Goal: Information Seeking & Learning: Learn about a topic

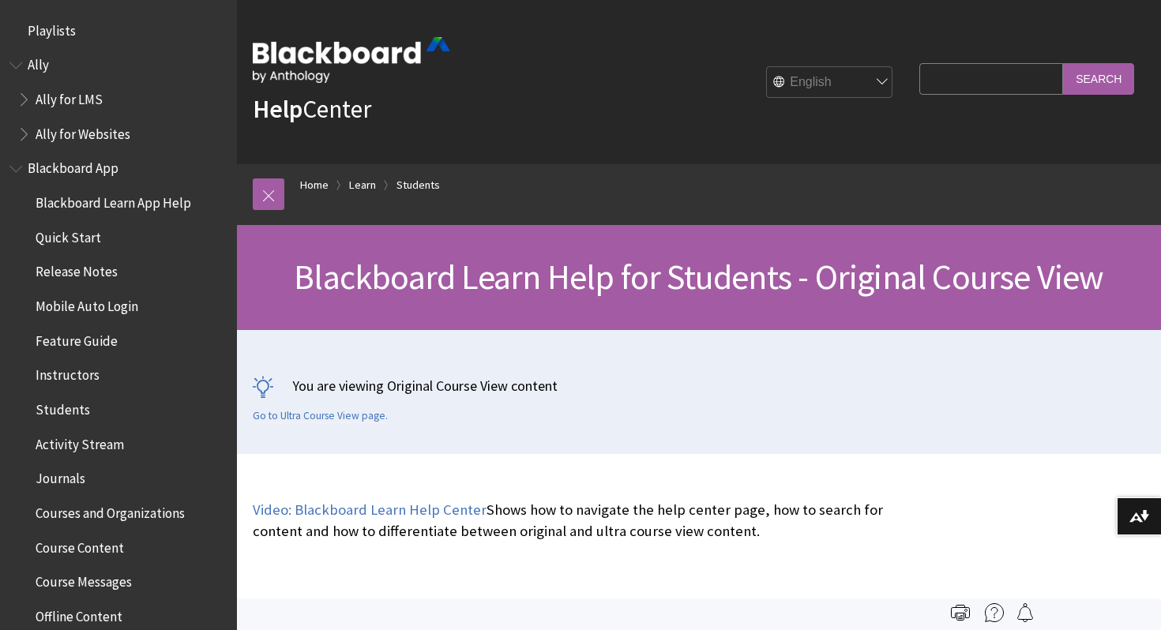
scroll to position [1866, 0]
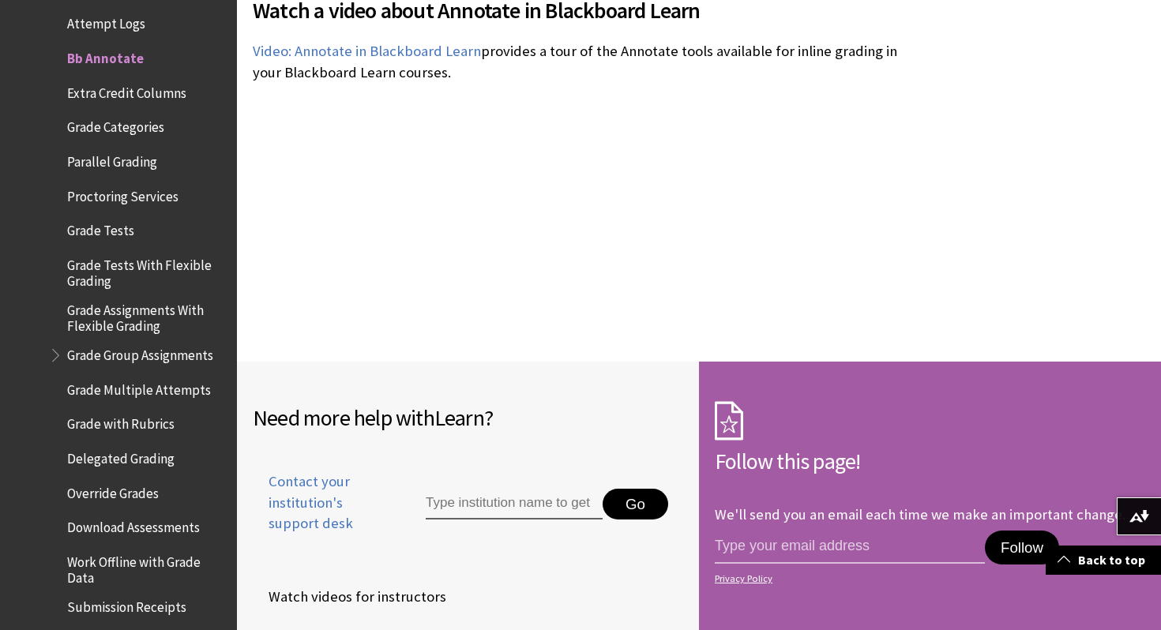
scroll to position [2738, 0]
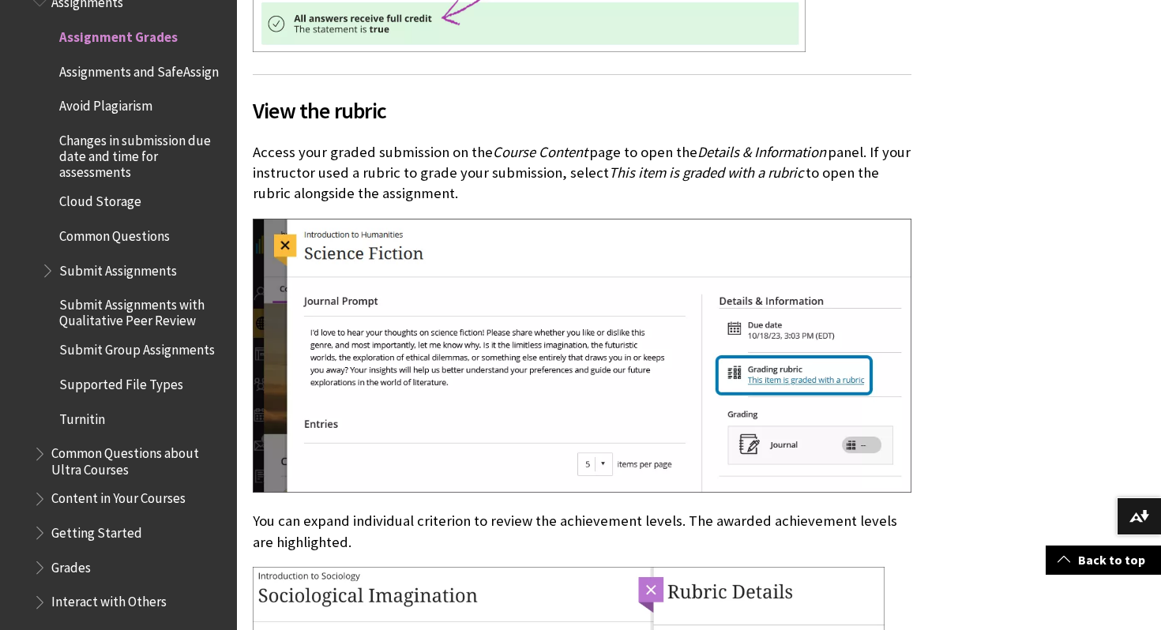
scroll to position [3470, 0]
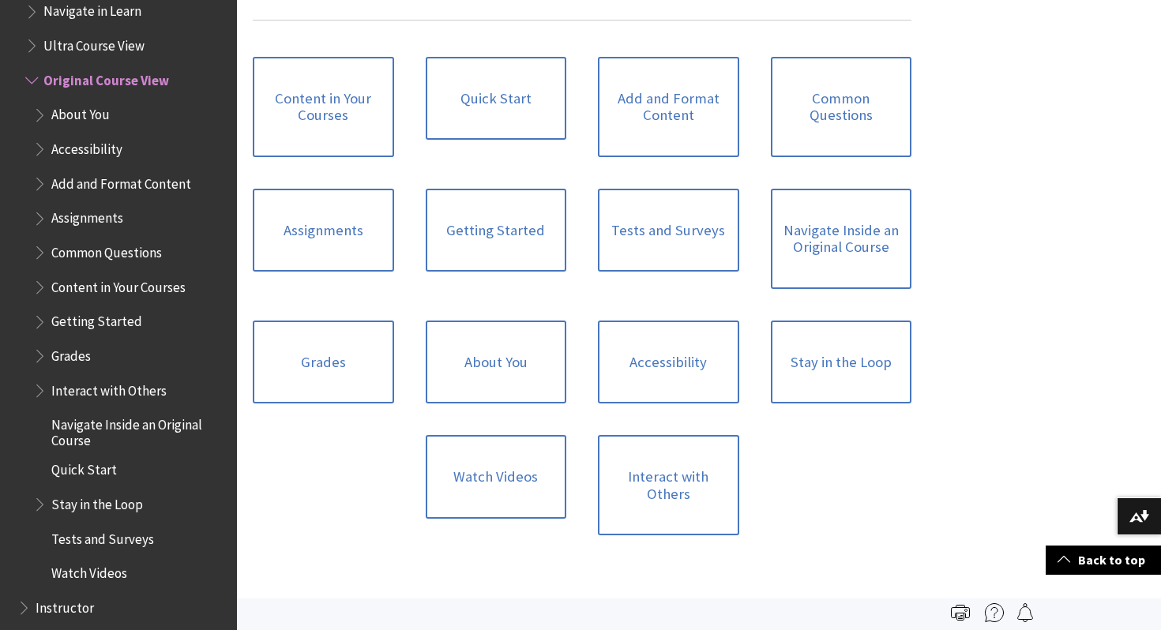
scroll to position [1809, 0]
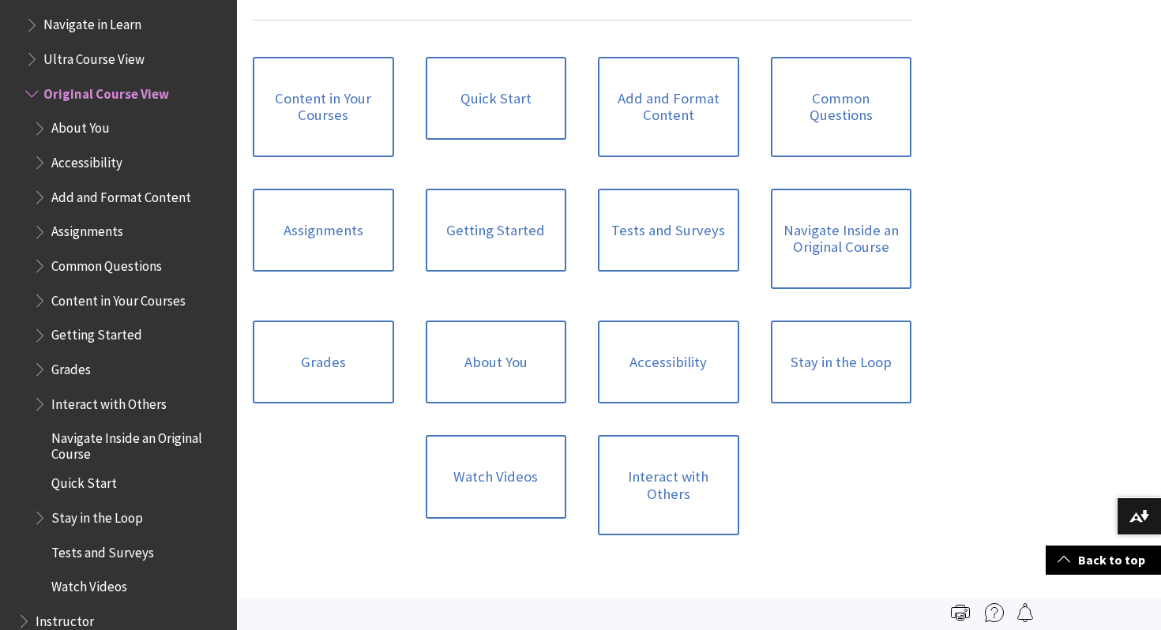
click at [145, 374] on span "Grades" at bounding box center [130, 369] width 194 height 27
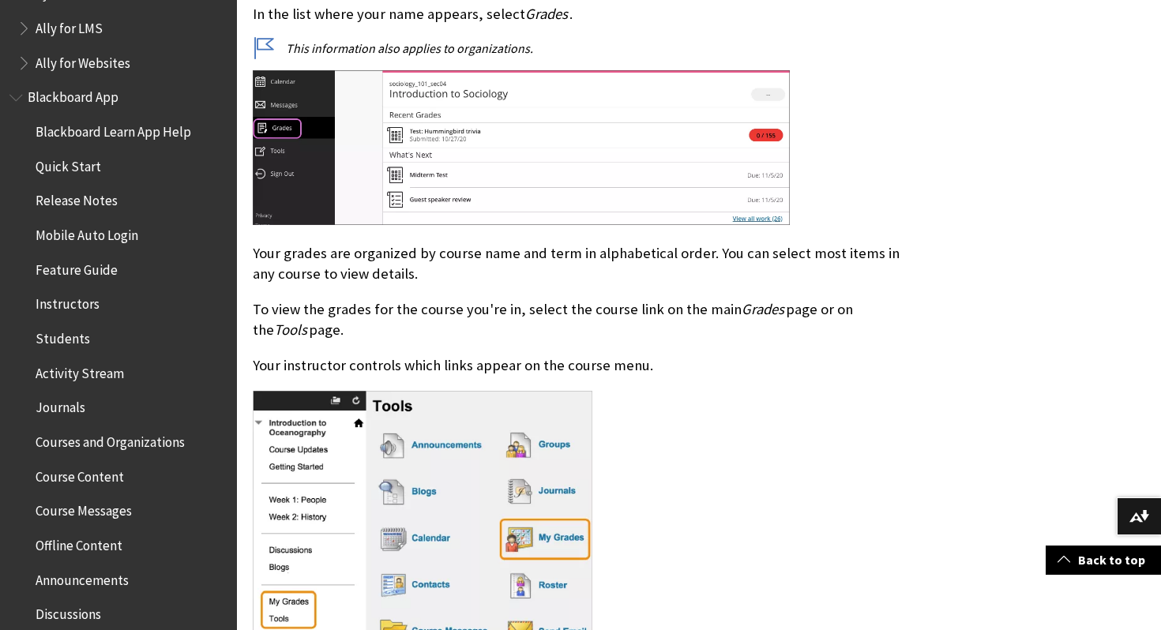
scroll to position [43, 0]
